Goal: Find specific page/section: Find specific page/section

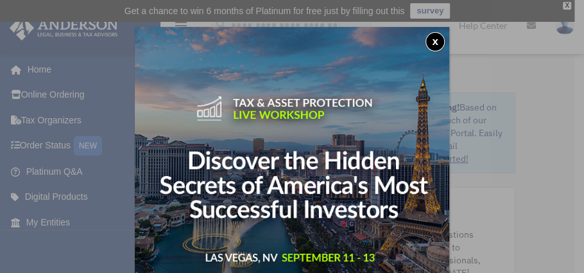
click at [436, 40] on button "x" at bounding box center [434, 41] width 19 height 19
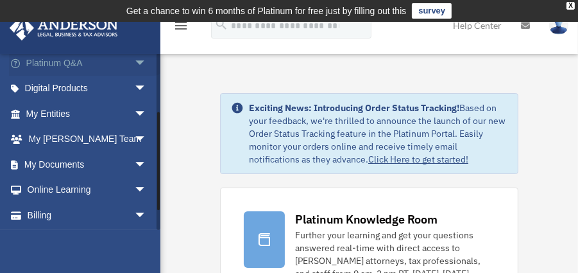
scroll to position [110, 0]
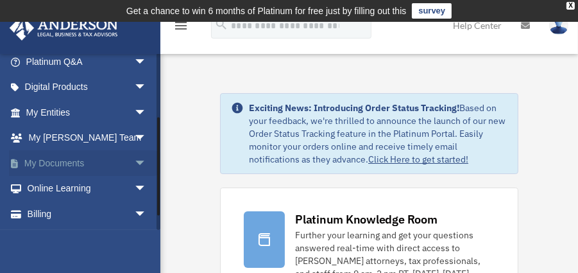
click at [134, 159] on span "arrow_drop_down" at bounding box center [147, 163] width 26 height 26
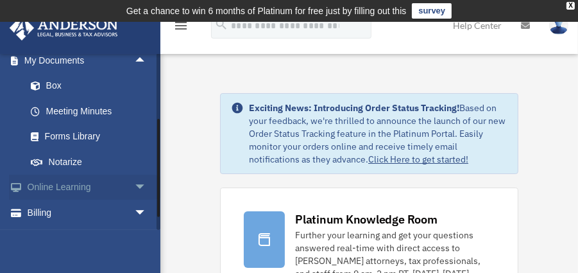
scroll to position [219, 0]
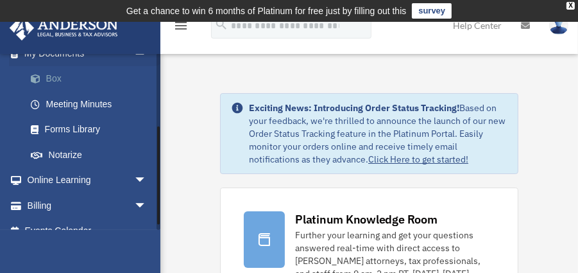
click at [77, 79] on link "Box" at bounding box center [92, 79] width 148 height 26
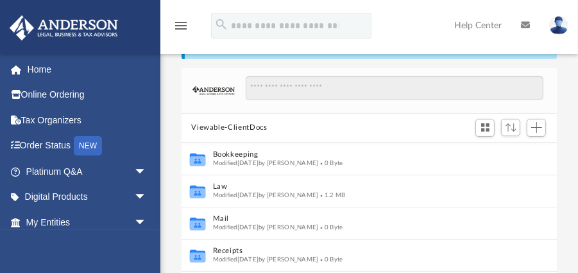
scroll to position [73, 0]
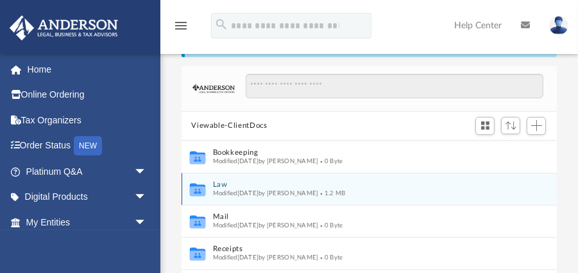
click at [245, 196] on div "Collaborated Folder Law Modified Mon Aug 4 2025 by Joseph Gledhill 1.2 MB" at bounding box center [370, 189] width 376 height 32
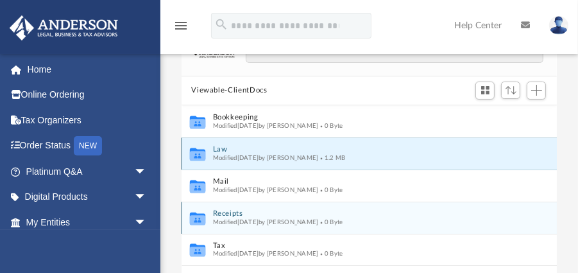
scroll to position [146, 0]
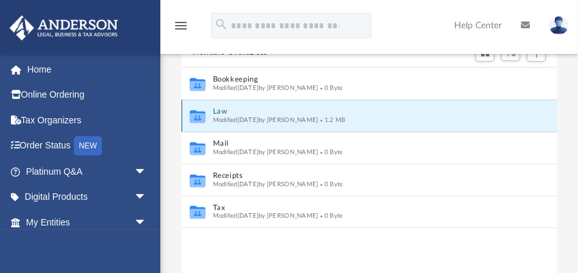
click at [223, 110] on button "Law" at bounding box center [360, 111] width 296 height 8
